Goal: Find specific page/section: Find specific page/section

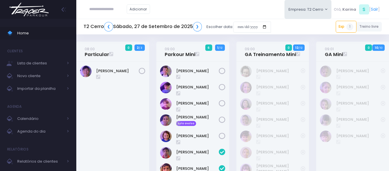
click at [31, 8] on img at bounding box center [29, 9] width 44 height 20
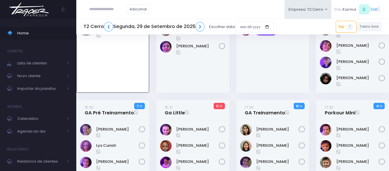
scroll to position [42, 0]
click at [103, 9] on input "text" at bounding box center [107, 9] width 37 height 11
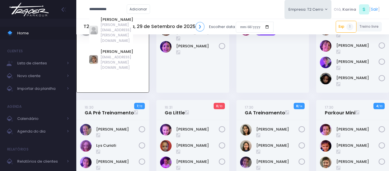
click at [108, 47] on div "Alice Camargo Silva camila.c.camargo@uol.com.br" at bounding box center [111, 59] width 44 height 25
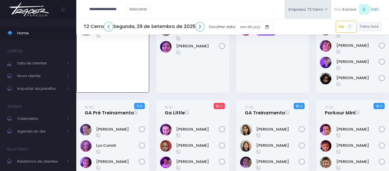
type input "**********"
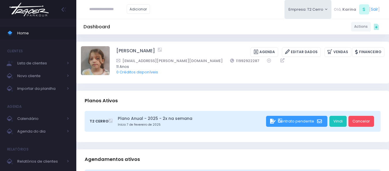
click at [180, 31] on div "Dashboard Actions Choose Label: Customer Partner Suplier Member Staff Add new" at bounding box center [232, 26] width 313 height 11
click at [205, 30] on div "Dashboard Actions Choose Label: Customer Partner Suplier Member Staff Add new" at bounding box center [232, 26] width 313 height 11
drag, startPoint x: 115, startPoint y: 51, endPoint x: 163, endPoint y: 49, distance: 48.5
click at [163, 49] on div "Alice Camargo Silva Agenda Editar Dados Vendas Financeiro" at bounding box center [233, 62] width 304 height 32
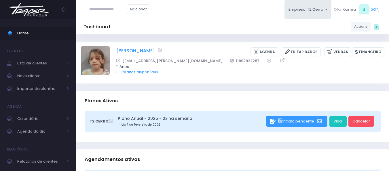
copy link "Alice Camargo Silva"
click at [197, 27] on div "Dashboard Actions Choose Label: Customer Partner Suplier Member Staff Add new" at bounding box center [232, 26] width 313 height 11
click at [156, 26] on div "Dashboard Actions Choose Label: Customer Partner Suplier Member Staff Add new" at bounding box center [232, 26] width 313 height 11
click at [176, 96] on div "Planos Ativos" at bounding box center [232, 100] width 313 height 20
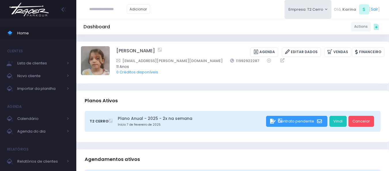
click at [31, 12] on img at bounding box center [29, 9] width 44 height 20
